Goal: Task Accomplishment & Management: Manage account settings

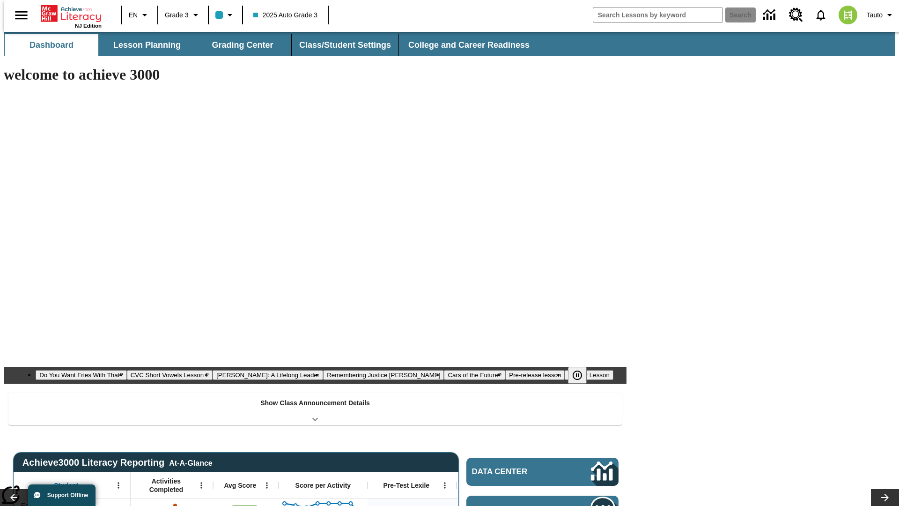
click at [340, 45] on button "Class/Student Settings" at bounding box center [345, 45] width 108 height 22
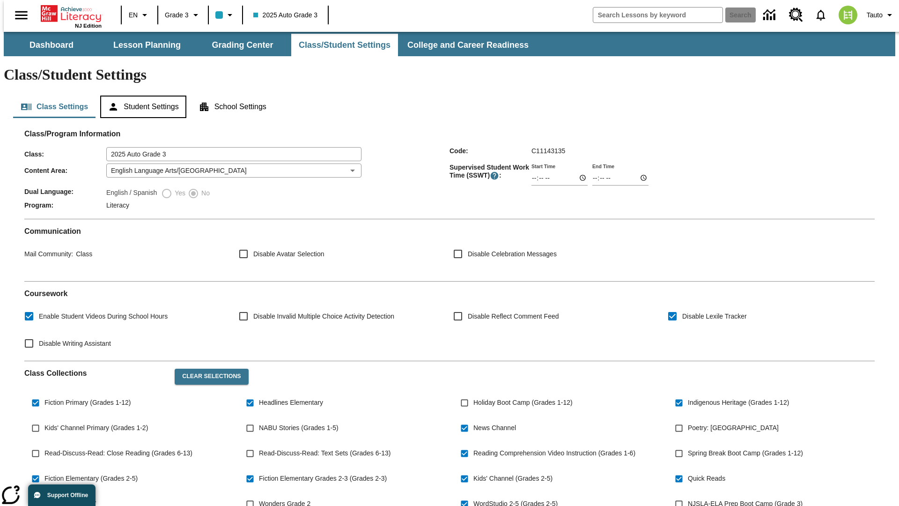
click at [141, 96] on button "Student Settings" at bounding box center [143, 107] width 86 height 22
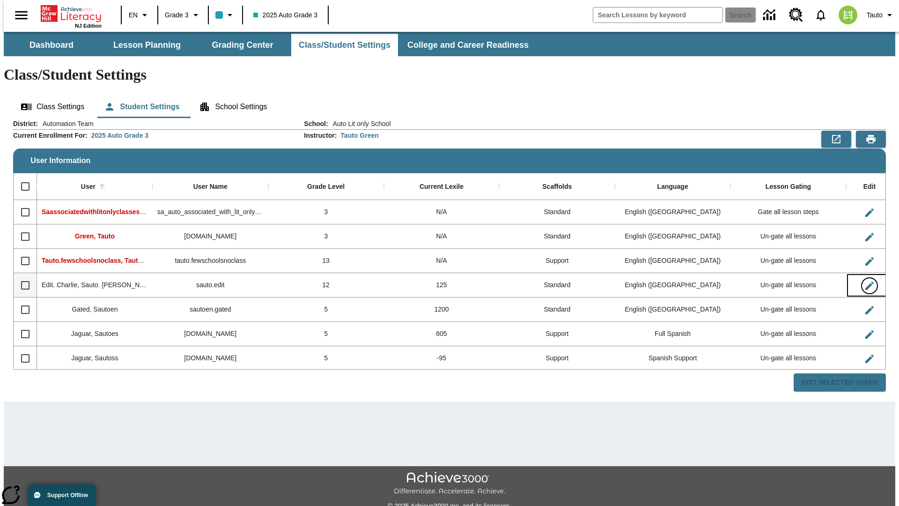
click at [866, 282] on icon "Edit User" at bounding box center [870, 286] width 8 height 8
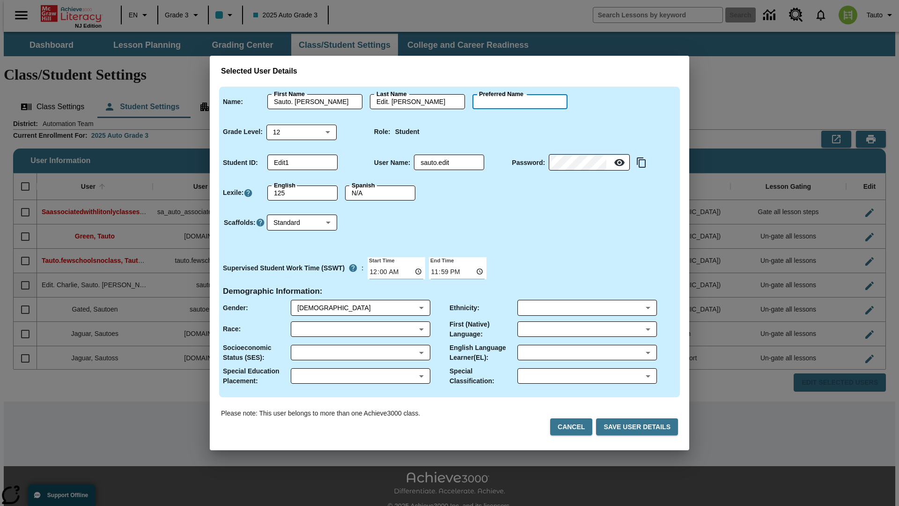
type input "Ara"
click at [575, 427] on button "Cancel" at bounding box center [571, 426] width 42 height 17
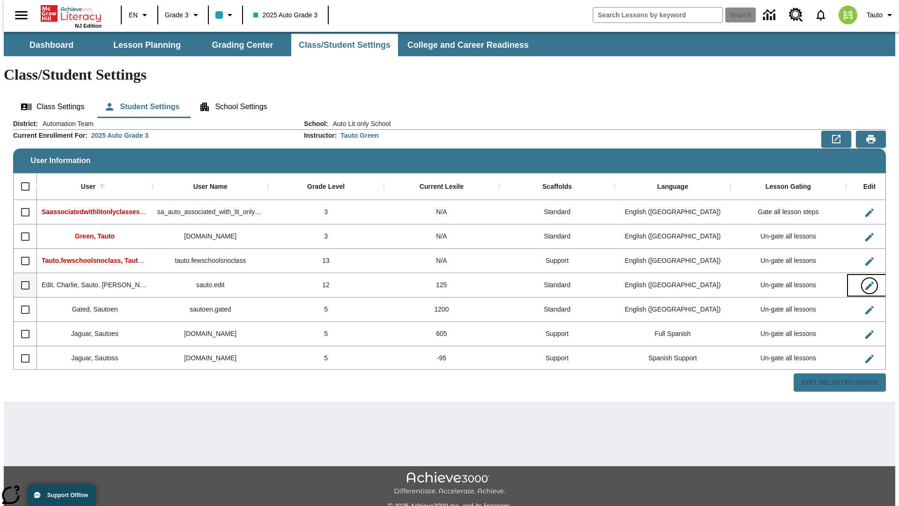
click at [866, 282] on icon "Edit User" at bounding box center [870, 286] width 8 height 8
